Goal: Information Seeking & Learning: Check status

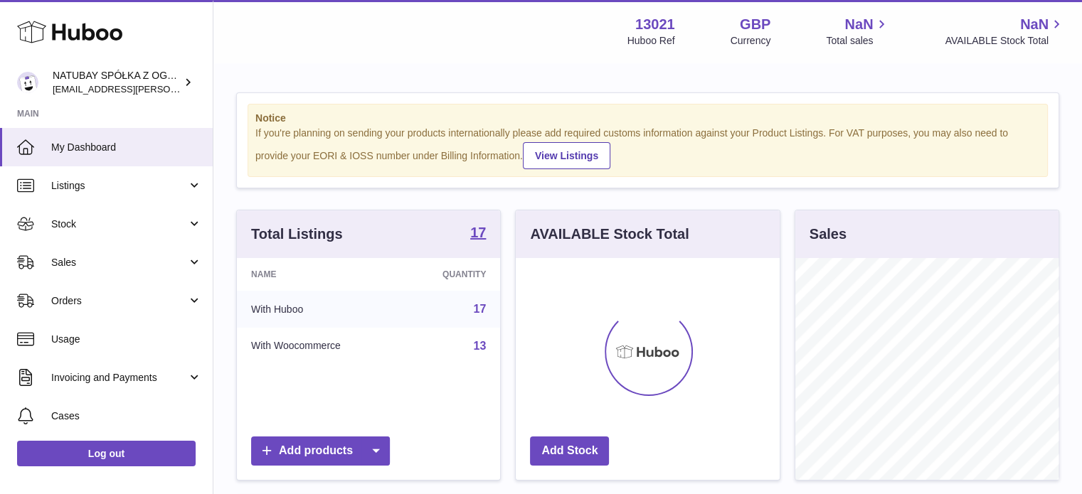
scroll to position [222, 264]
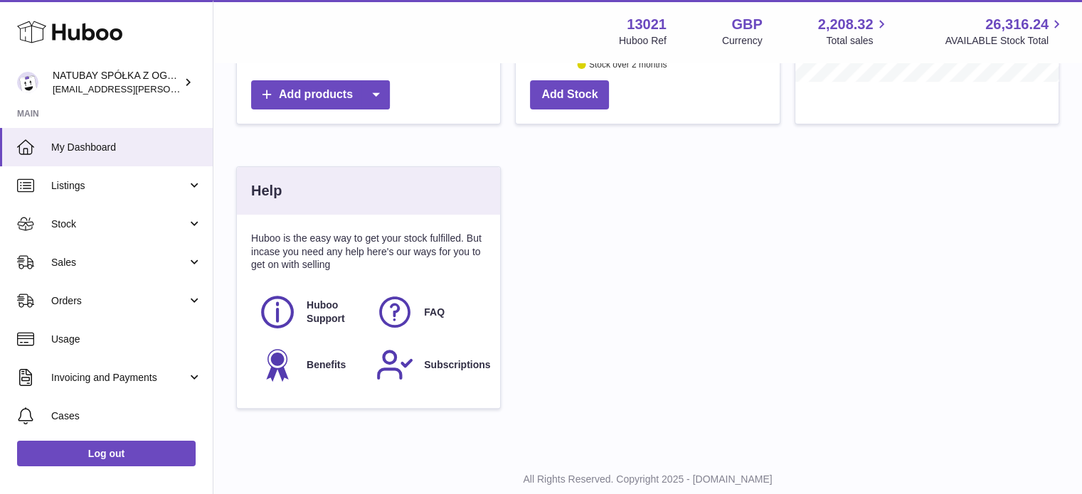
scroll to position [438, 0]
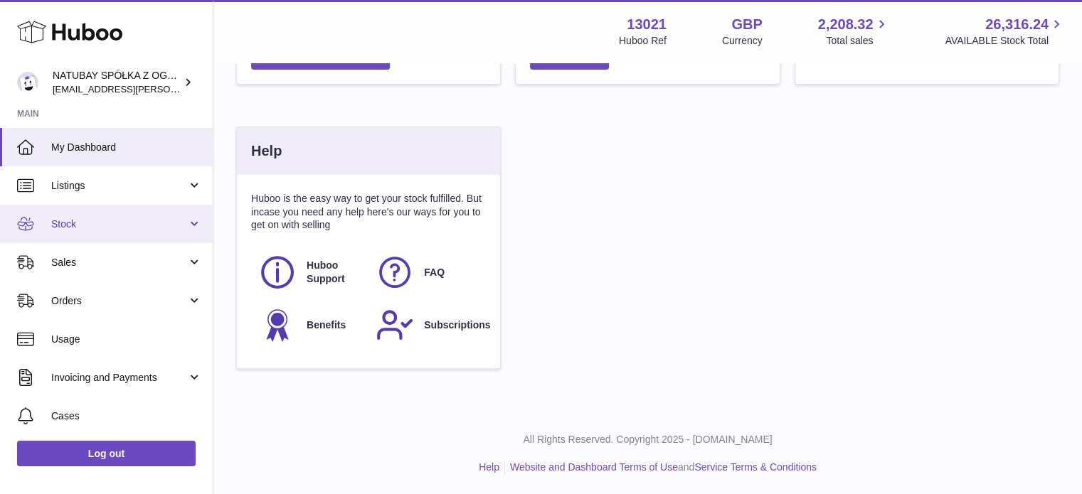
click at [114, 224] on span "Stock" at bounding box center [119, 225] width 136 height 14
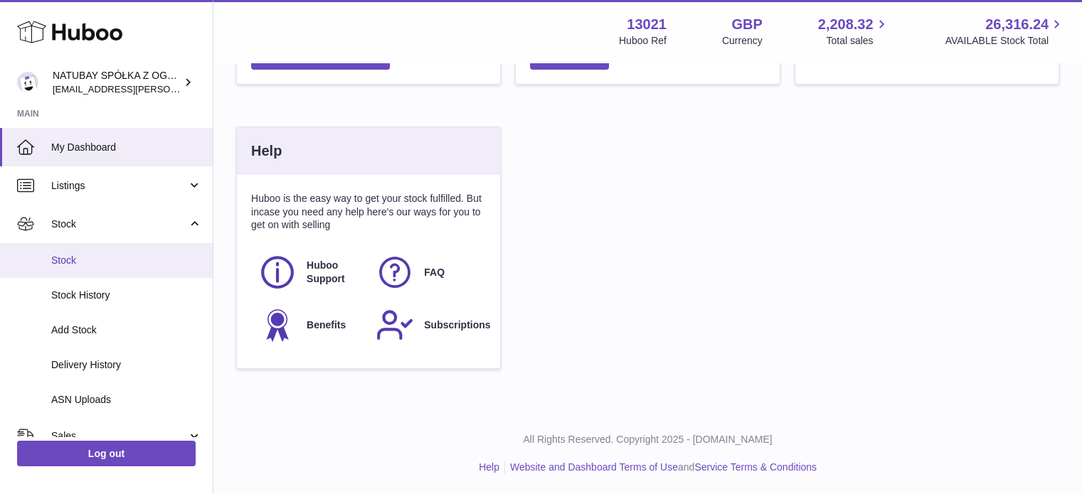
click at [115, 275] on link "Stock" at bounding box center [106, 260] width 213 height 35
